Goal: Information Seeking & Learning: Learn about a topic

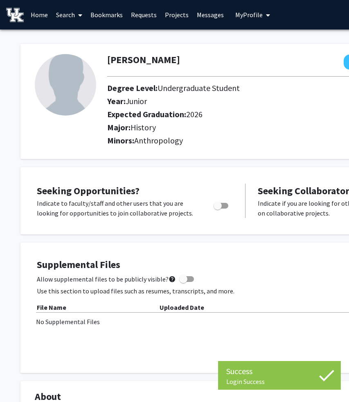
click at [117, 12] on link "Bookmarks" at bounding box center [106, 14] width 41 height 29
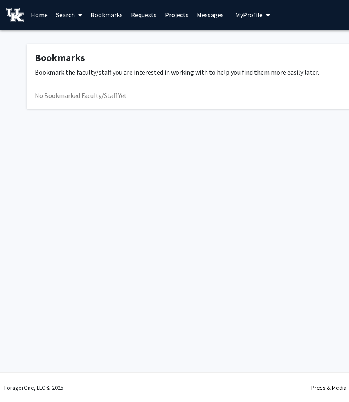
click at [61, 18] on link "Search" at bounding box center [69, 14] width 34 height 29
click at [73, 38] on span "Faculty/Staff" at bounding box center [82, 37] width 60 height 16
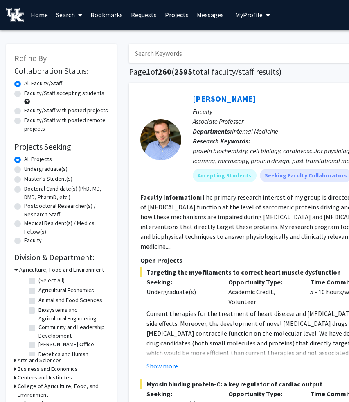
click at [73, 17] on link "Search" at bounding box center [69, 14] width 34 height 29
click at [79, 46] on span "Students" at bounding box center [77, 54] width 50 height 16
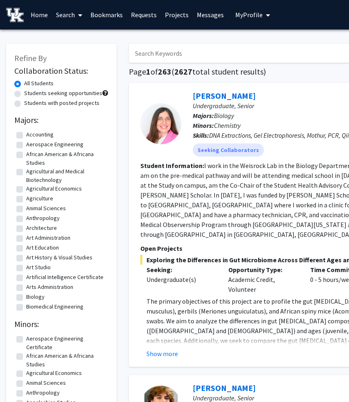
click at [78, 14] on span at bounding box center [78, 15] width 7 height 29
click at [84, 40] on span "Faculty/Staff" at bounding box center [82, 37] width 60 height 16
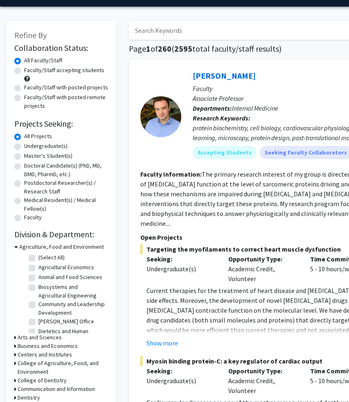
scroll to position [25, 0]
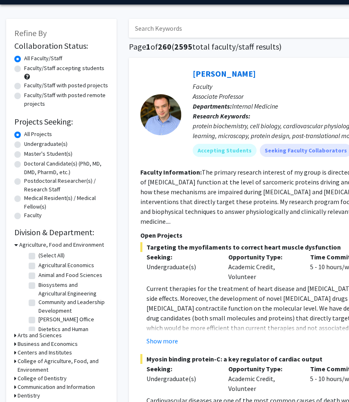
click at [24, 145] on label "Undergraduate(s)" at bounding box center [45, 144] width 43 height 9
click at [24, 145] on input "Undergraduate(s)" at bounding box center [26, 142] width 5 height 5
radio input "true"
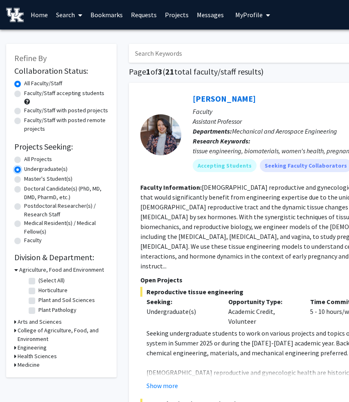
scroll to position [16, 0]
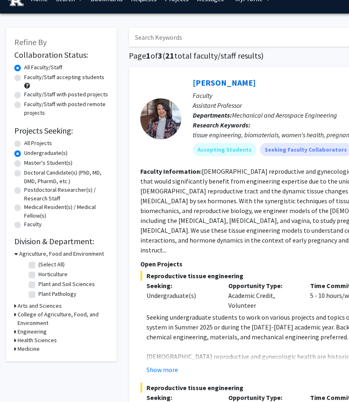
click at [26, 306] on h3 "Arts and Sciences" at bounding box center [40, 306] width 44 height 9
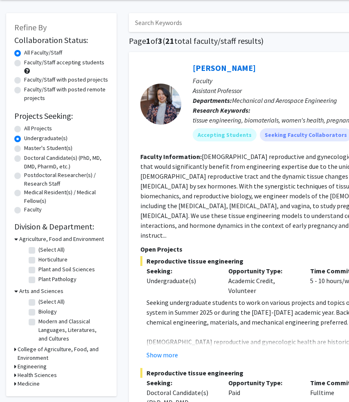
scroll to position [36, 0]
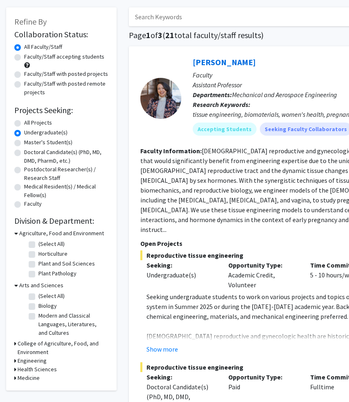
click at [24, 124] on label "All Projects" at bounding box center [38, 122] width 28 height 9
click at [24, 124] on input "All Projects" at bounding box center [26, 120] width 5 height 5
radio input "true"
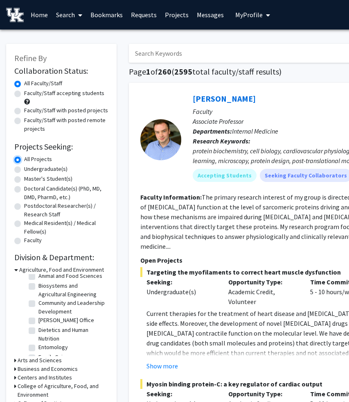
scroll to position [51, 0]
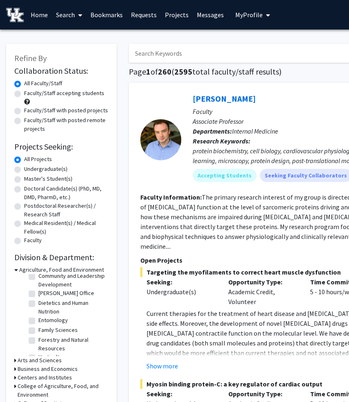
click at [41, 360] on h3 "Arts and Sciences" at bounding box center [40, 360] width 44 height 9
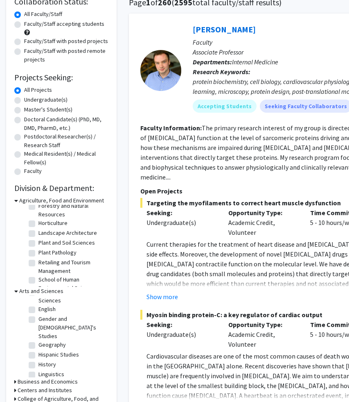
scroll to position [50, 0]
click at [45, 360] on label "History" at bounding box center [48, 364] width 18 height 9
click at [44, 360] on input "History" at bounding box center [41, 362] width 5 height 5
checkbox input "true"
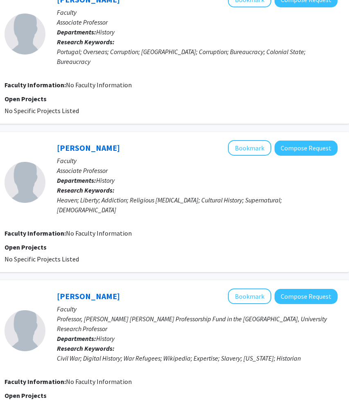
scroll to position [1394, 136]
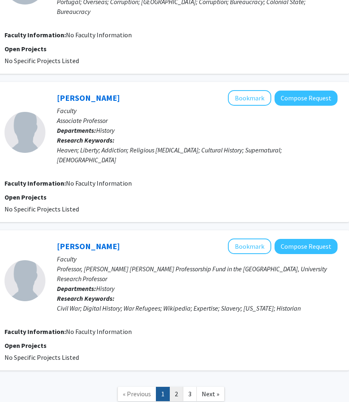
click at [180, 387] on link "2" at bounding box center [177, 394] width 14 height 14
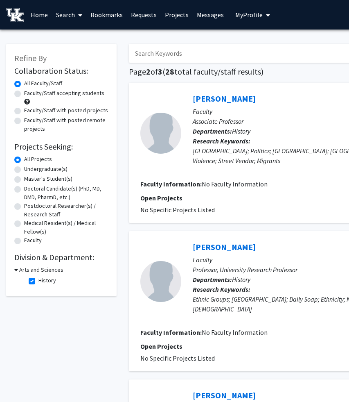
scroll to position [0, 136]
